Goal: Navigation & Orientation: Go to known website

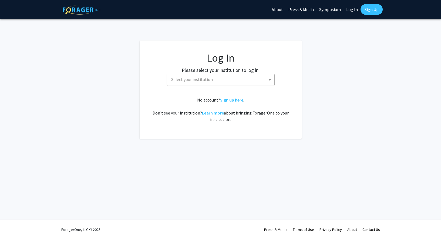
select select
click at [201, 77] on span "Select your institution" at bounding box center [192, 79] width 42 height 5
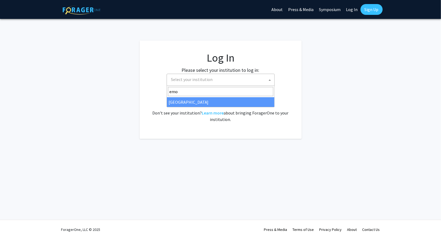
type input "emo"
select select "12"
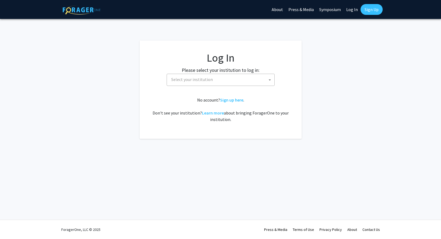
select select
click at [242, 71] on label "Please select your institution to log in:" at bounding box center [221, 69] width 78 height 7
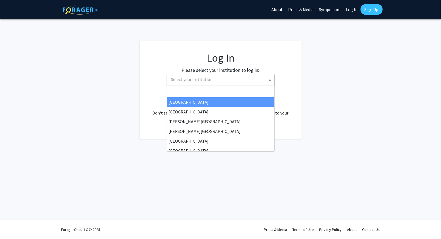
click at [242, 74] on span "Select your institution" at bounding box center [221, 80] width 108 height 12
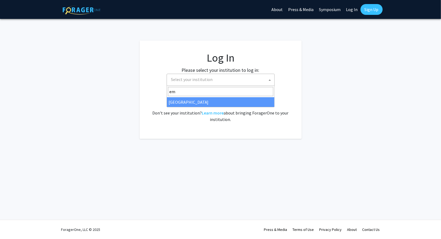
type input "em"
select select "12"
